Goal: Information Seeking & Learning: Learn about a topic

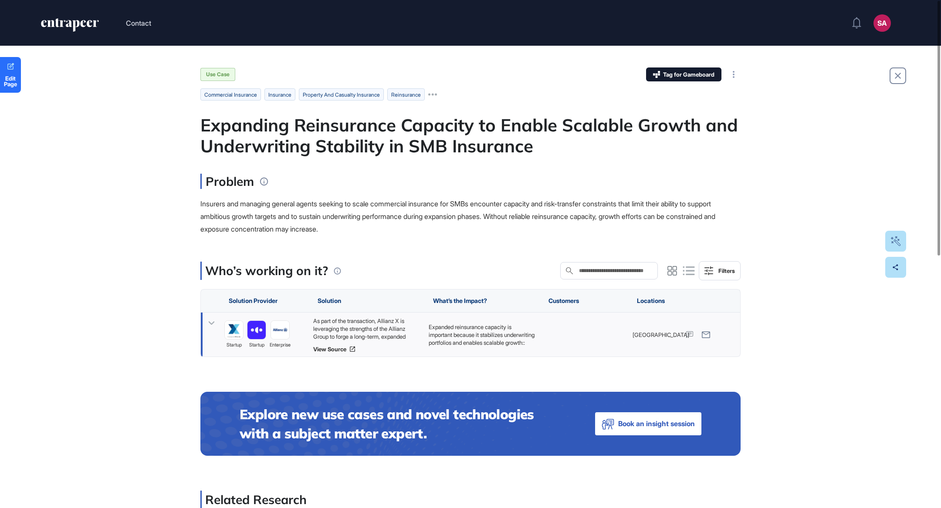
click at [366, 328] on div "As part of the transaction, Allianz X is leveraging the strengths of the Allian…" at bounding box center [366, 329] width 107 height 24
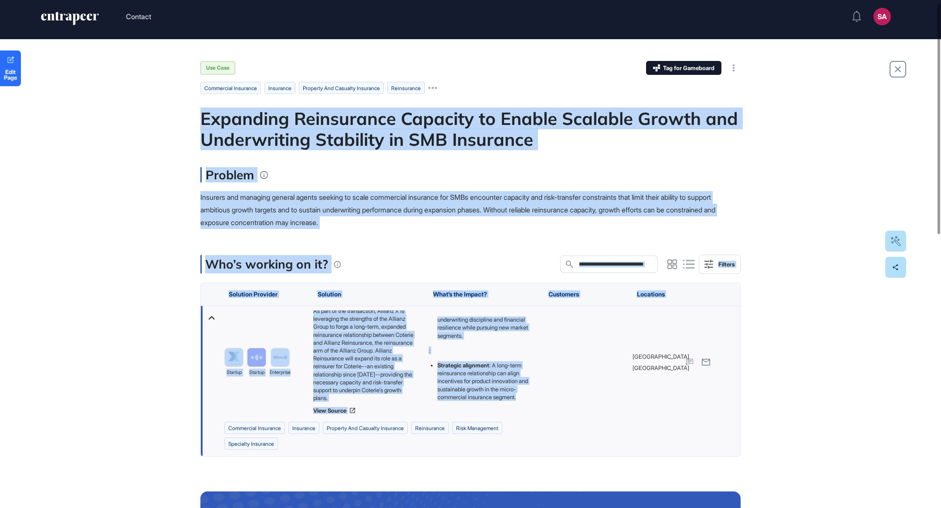
scroll to position [10, 0]
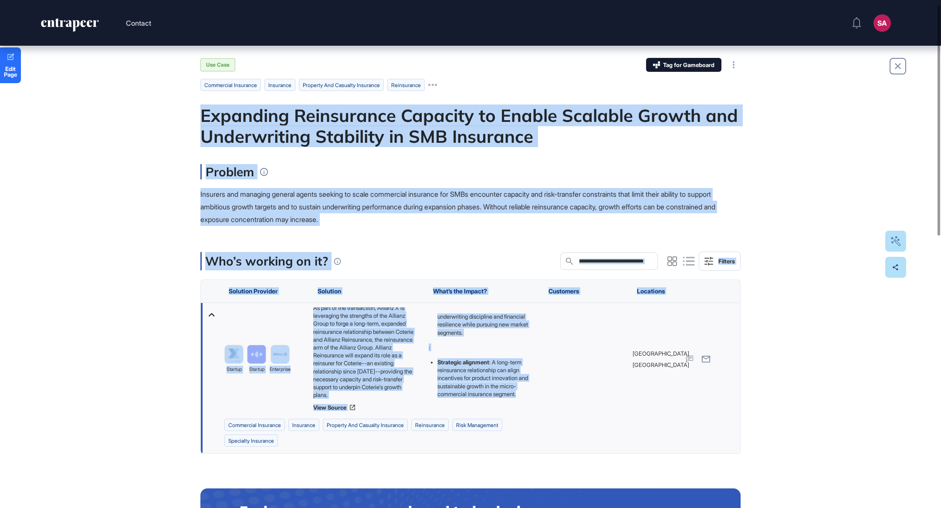
drag, startPoint x: 201, startPoint y: 122, endPoint x: 458, endPoint y: 404, distance: 381.4
copy main "Expanding Reinsurance Capacity to Enable Scalable Growth and Underwriting Stabi…"
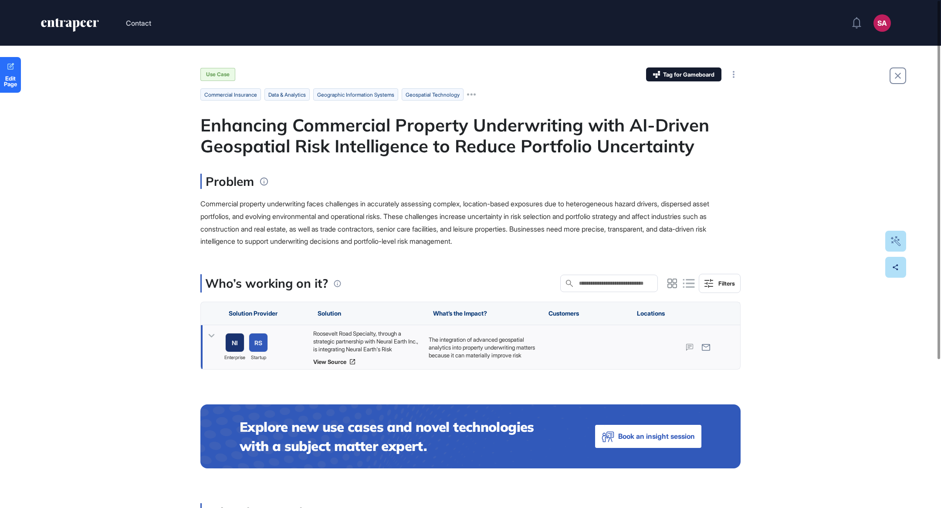
click at [397, 332] on div "Roosevelt Road Specialty, through a strategic partnership with Neural Earth Inc…" at bounding box center [366, 342] width 107 height 24
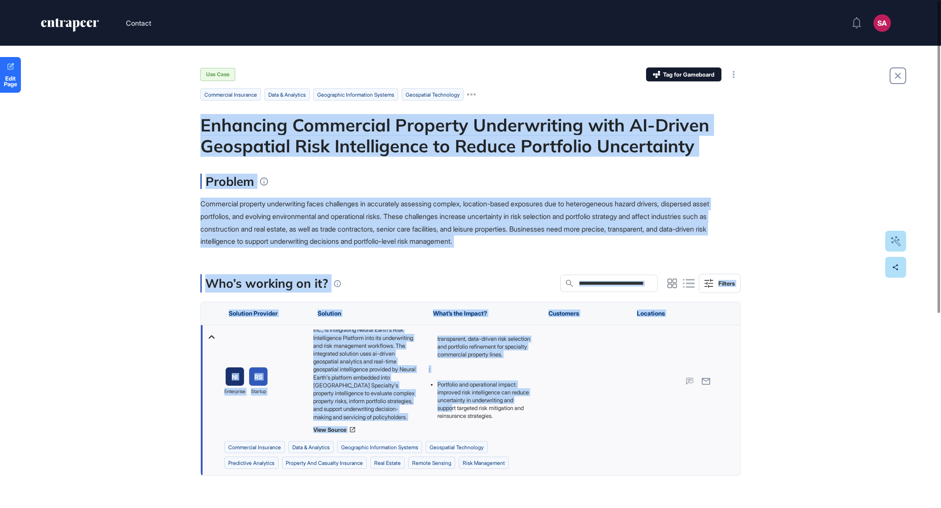
scroll to position [149, 0]
drag, startPoint x: 202, startPoint y: 129, endPoint x: 479, endPoint y: 418, distance: 400.1
click at [479, 418] on main "Use Case Tag for Gameboard Build Partner Invest Acquire commercial insurance da…" at bounding box center [470, 391] width 540 height 646
copy main "Enhancing Commercial Property Underwriting with AI-Driven Geospatial Risk Intel…"
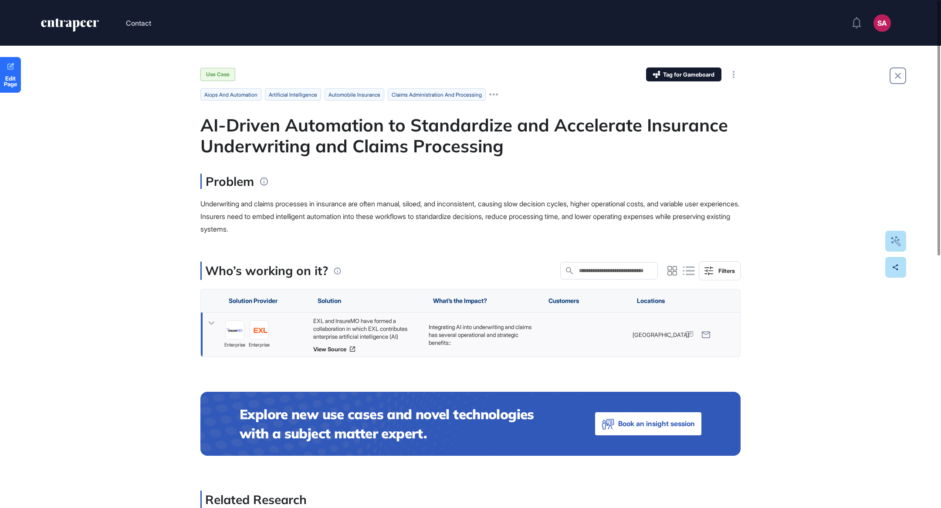
click at [383, 318] on div "EXL and InsureMO have formed a collaboration in which EXL contributes enterpris…" at bounding box center [366, 329] width 107 height 24
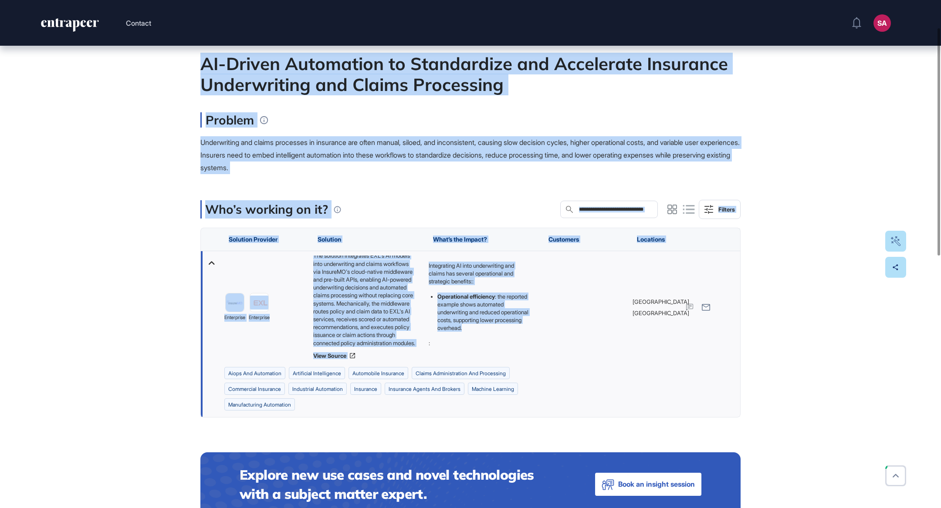
scroll to position [117, 0]
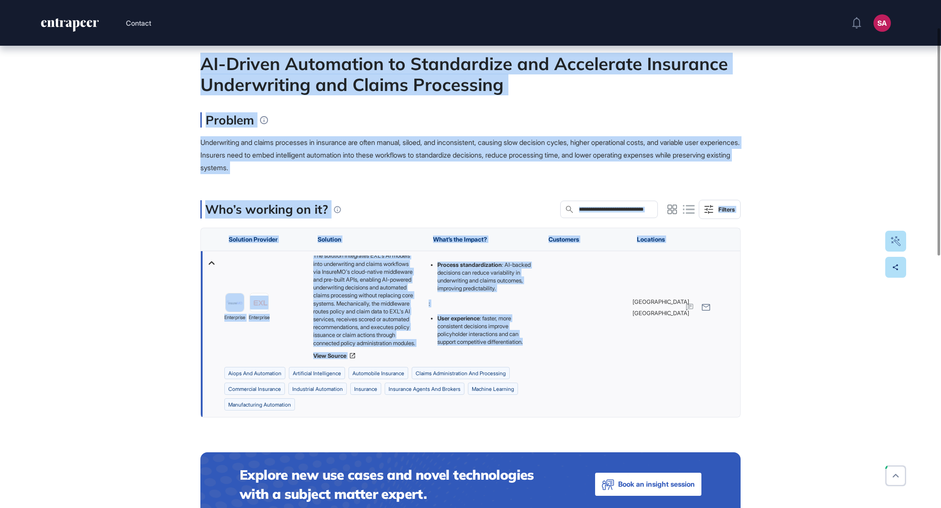
drag, startPoint x: 198, startPoint y: 128, endPoint x: 494, endPoint y: 349, distance: 369.8
click at [494, 349] on div "Edit Page Use Case Tag for Gameboard Build Partner Invest Acquire aiops and aut…" at bounding box center [470, 515] width 941 height 1063
copy main "AI-Driven Automation to Standardize and Accelerate Insurance Underwriting and C…"
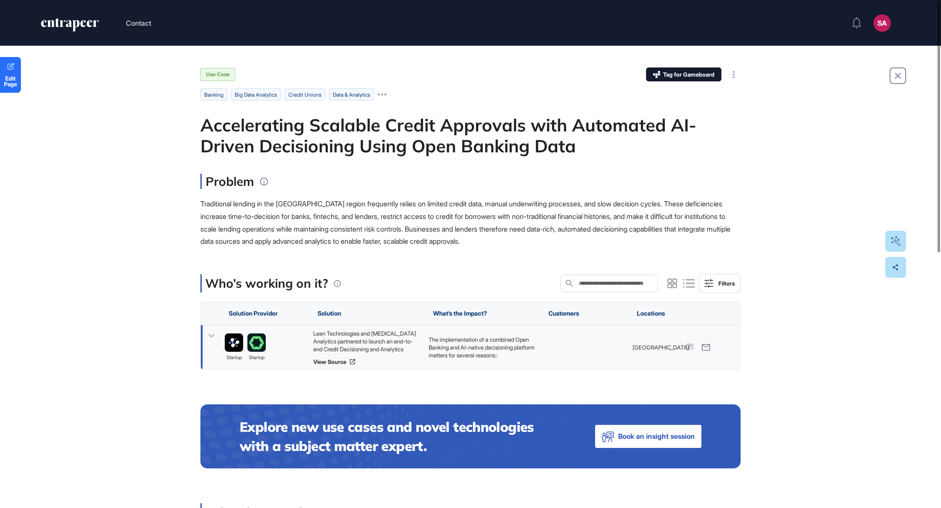
click at [379, 338] on div "Lean Technologies and Synapse Analytics partnered to launch an end-to-end Credi…" at bounding box center [366, 342] width 107 height 24
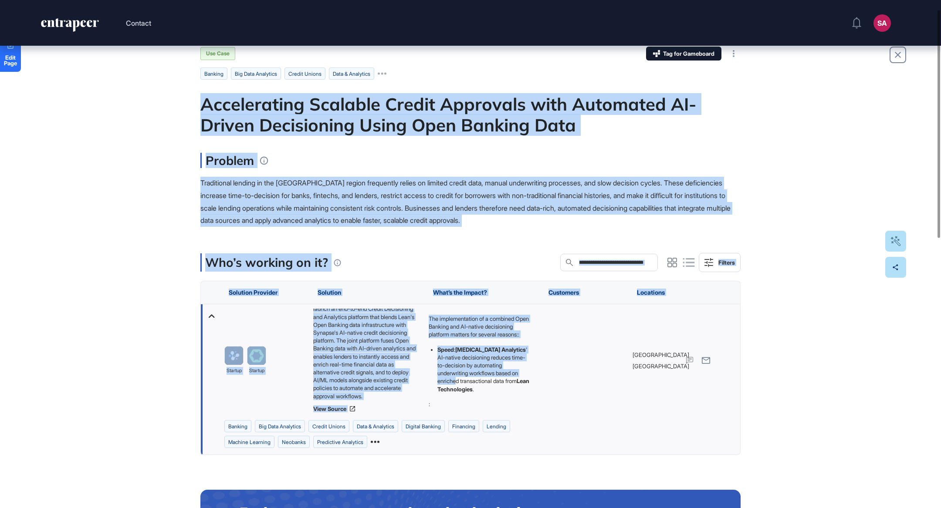
scroll to position [132, 0]
drag, startPoint x: 192, startPoint y: 103, endPoint x: 490, endPoint y: 402, distance: 421.6
copy main "Accelerating Scalable Credit Approvals with Automated AI-Driven Decisioning Usi…"
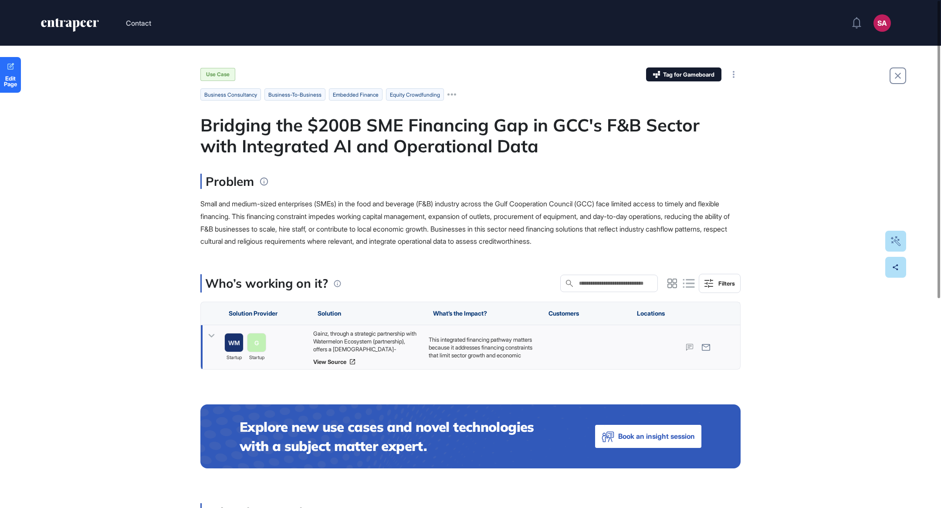
click at [382, 334] on div "Gainz, through a strategic partnership with Watermelon Ecosystem (partnership),…" at bounding box center [366, 342] width 107 height 24
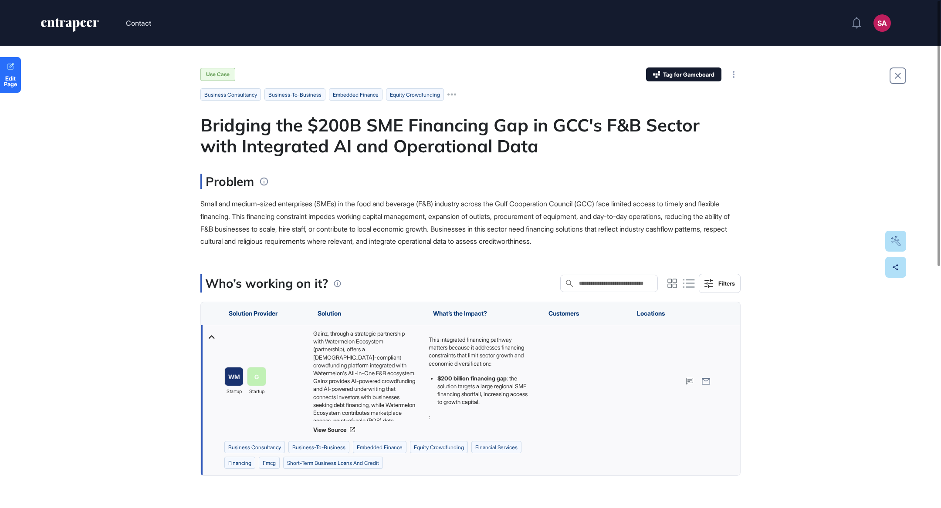
click at [356, 360] on div "Gainz, through a strategic partnership with Watermelon Ecosystem (partnership),…" at bounding box center [366, 375] width 107 height 91
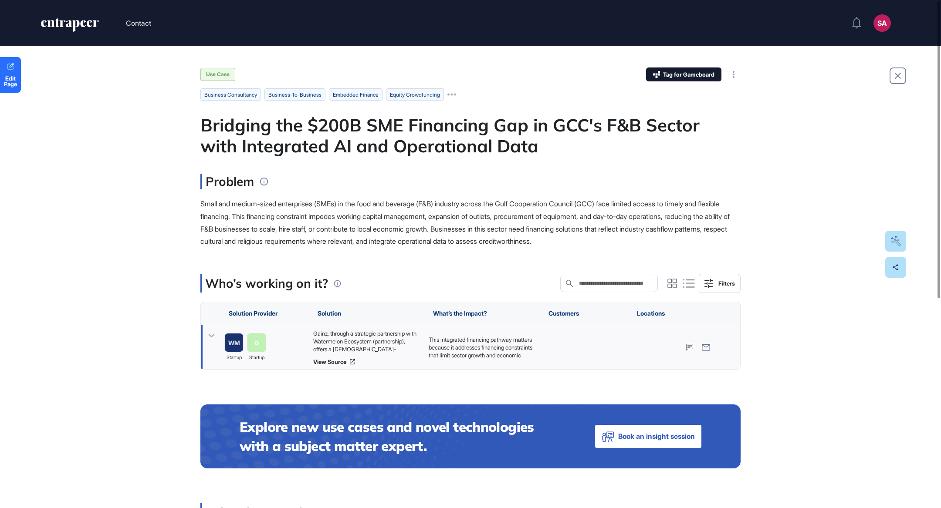
click at [367, 352] on div "Gainz, through a strategic partnership with Watermelon Ecosystem (partnership),…" at bounding box center [366, 342] width 107 height 24
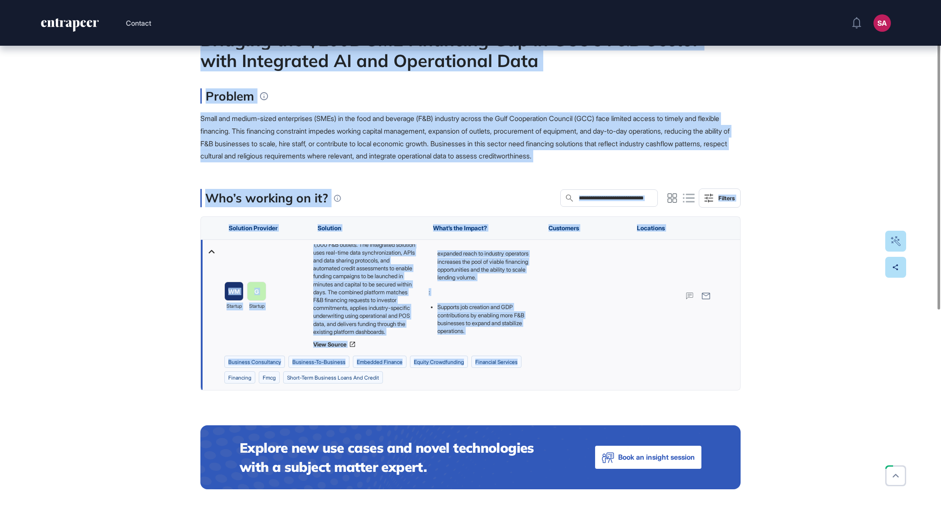
scroll to position [90, 0]
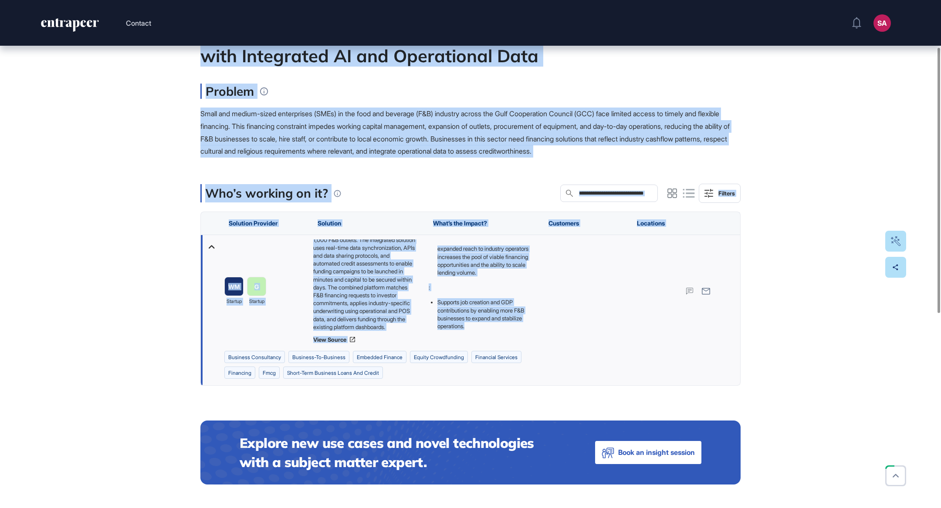
drag, startPoint x: 188, startPoint y: 122, endPoint x: 498, endPoint y: 336, distance: 376.9
click at [498, 336] on div "Edit Page Use Case Tag for Gameboard Build Partner Invest Acquire business cons…" at bounding box center [470, 407] width 941 height 902
copy main "Bridging the $200B SME Financing Gap in GCC's F&B Sector with Integrated AI and…"
click at [346, 339] on link "View Source" at bounding box center [366, 339] width 107 height 7
click at [77, 224] on div "Edit Page Use Case Tag for Gameboard Build Partner Invest Acquire business cons…" at bounding box center [470, 407] width 941 height 902
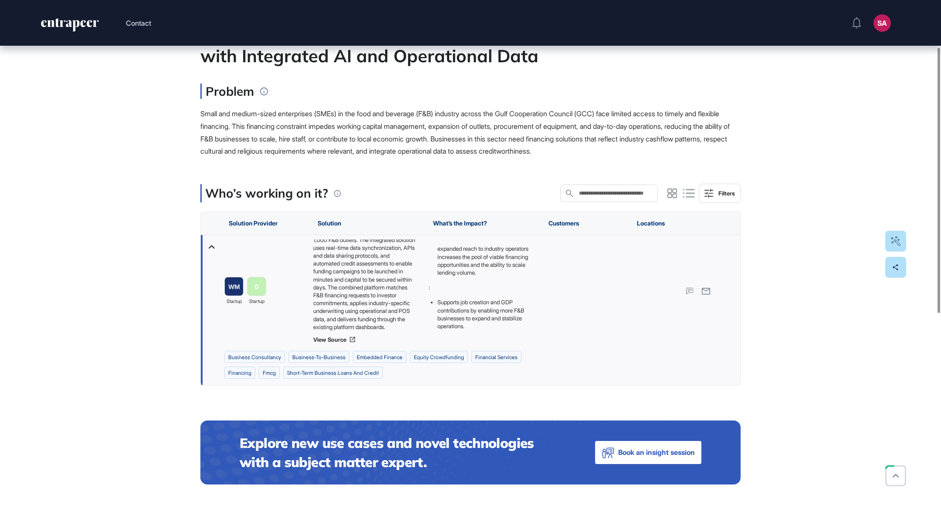
scroll to position [0, 0]
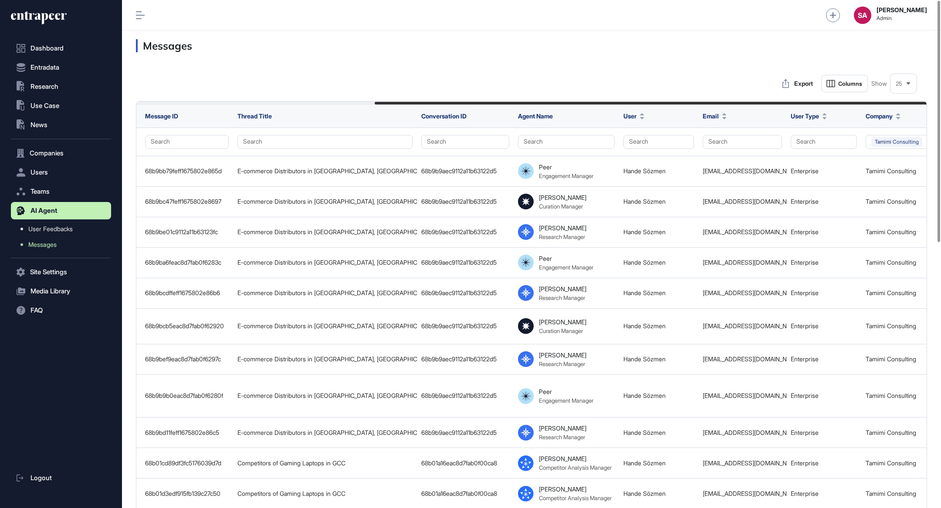
scroll to position [0, 341]
